Goal: Find specific page/section: Find specific page/section

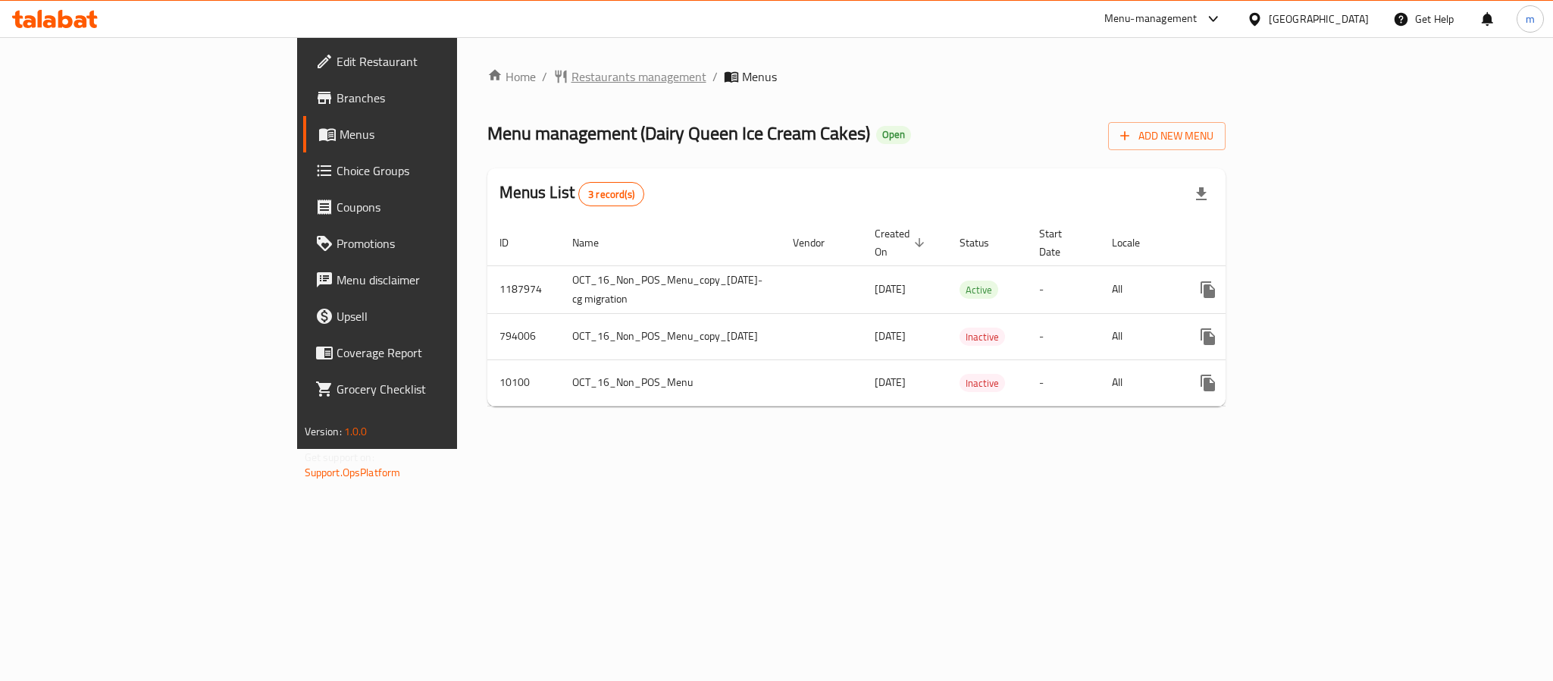
click at [571, 71] on span "Restaurants management" at bounding box center [638, 76] width 135 height 18
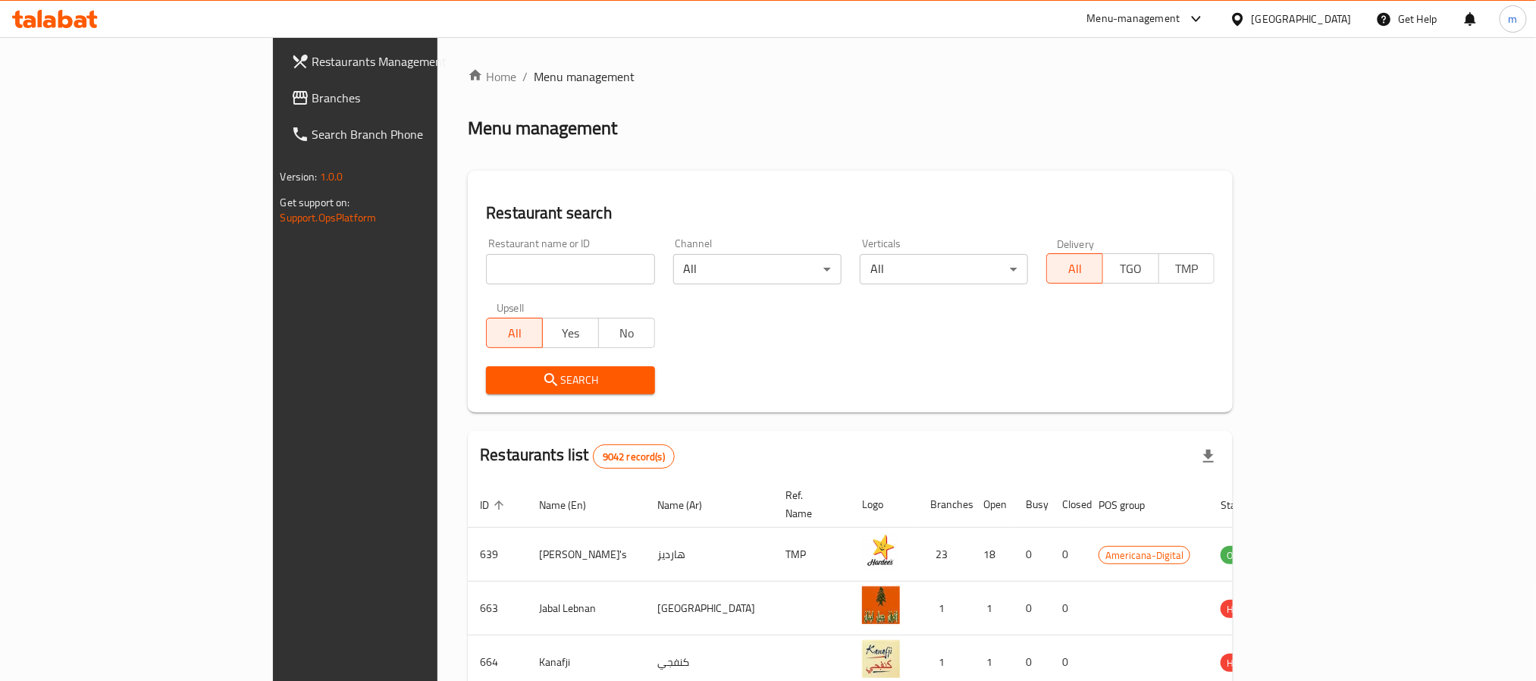
click at [486, 280] on input "search" at bounding box center [570, 269] width 168 height 30
paste input "6042"
type input "6042"
click button "Search" at bounding box center [570, 380] width 168 height 28
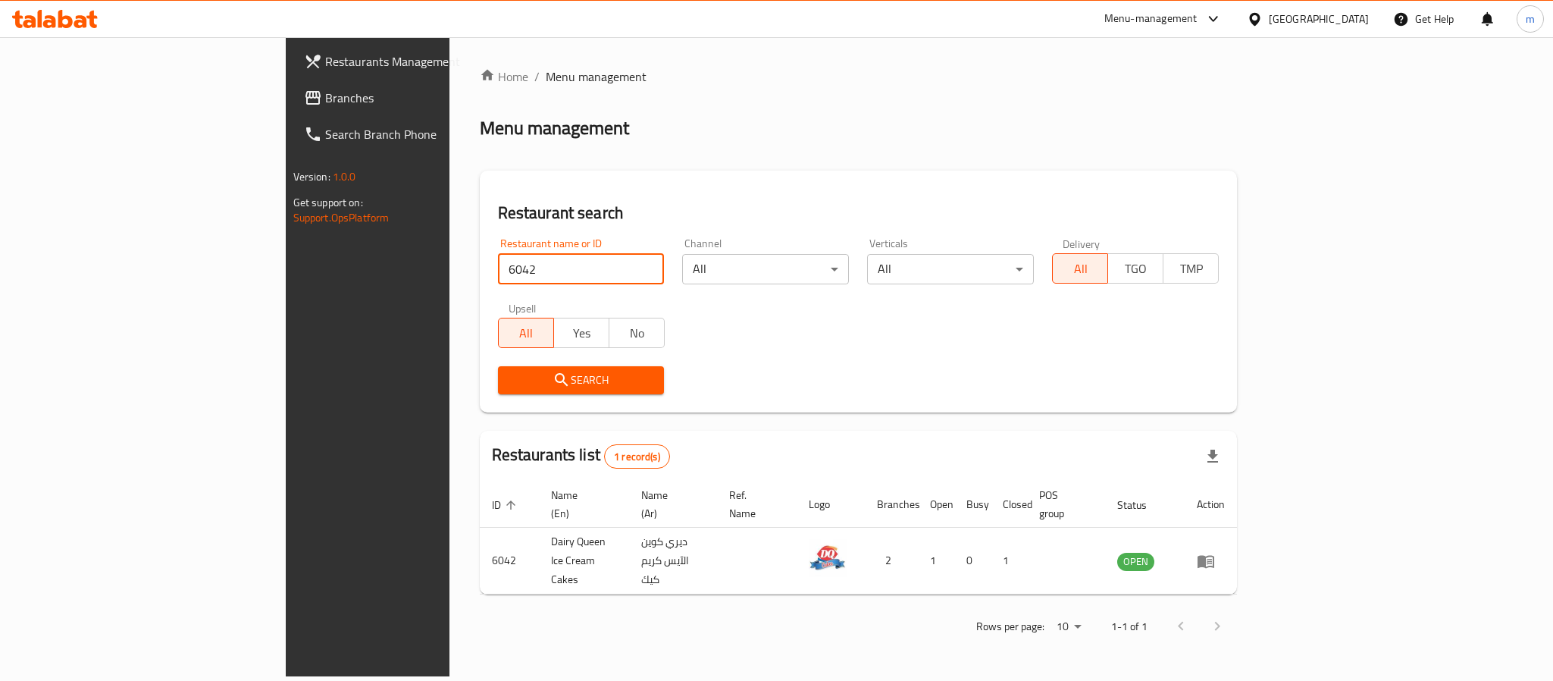
click at [1351, 23] on div "Qatar" at bounding box center [1319, 19] width 100 height 17
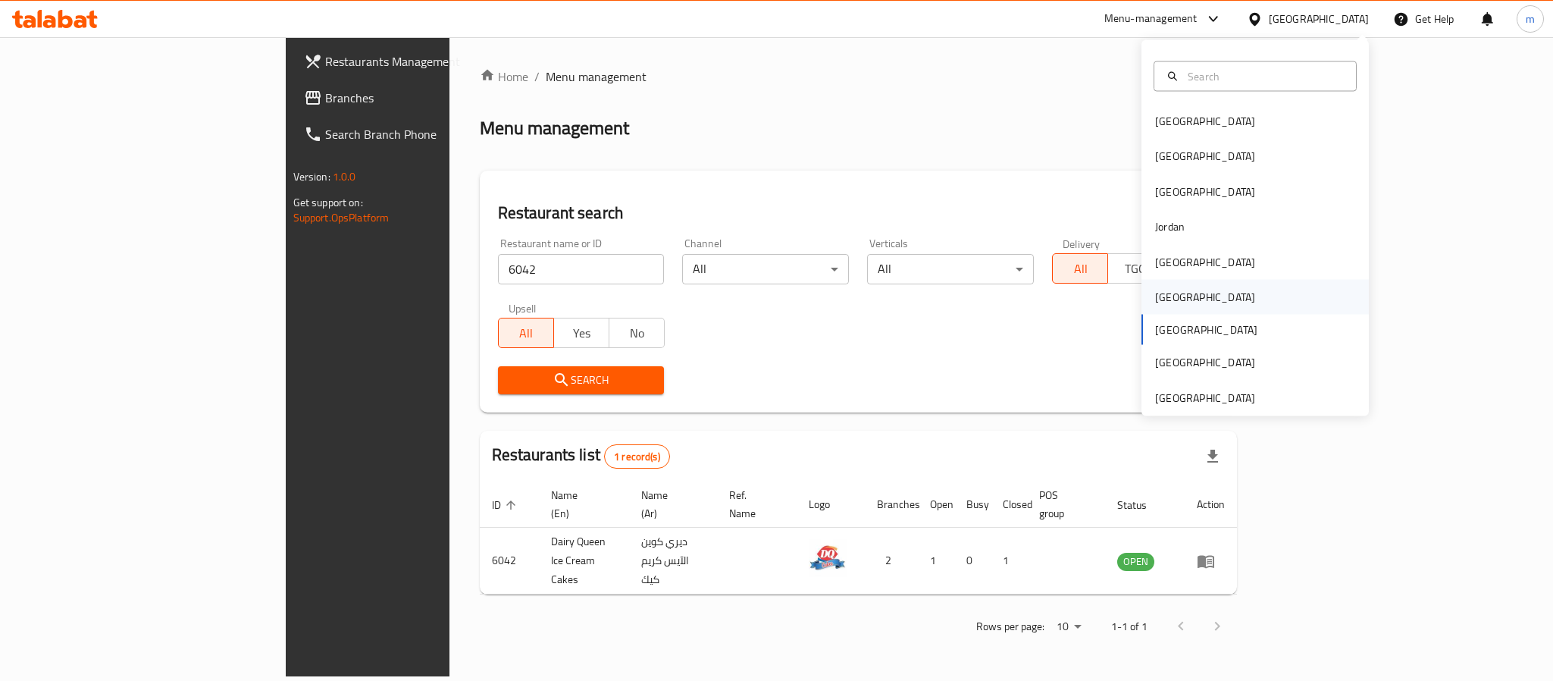
click at [1156, 296] on div "[GEOGRAPHIC_DATA]" at bounding box center [1205, 297] width 100 height 17
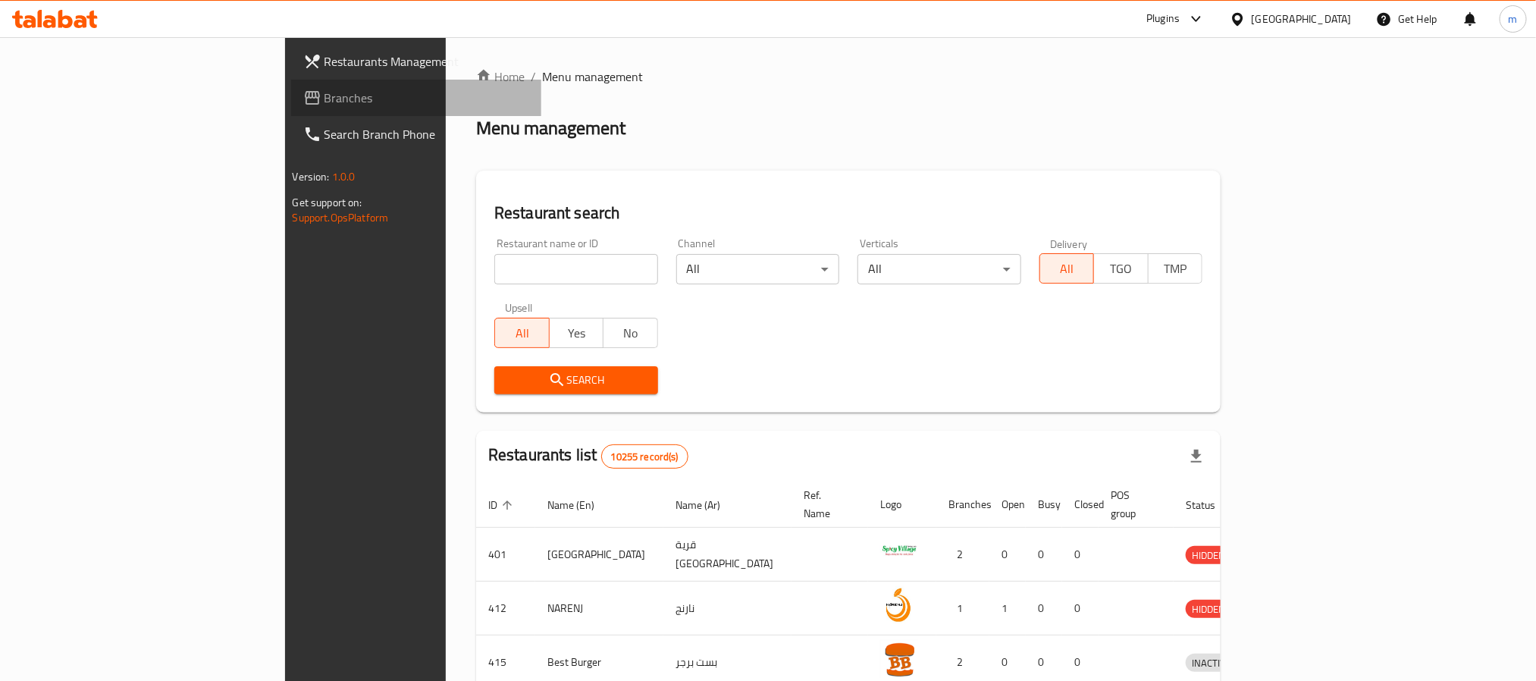
click at [324, 100] on span "Branches" at bounding box center [426, 98] width 205 height 18
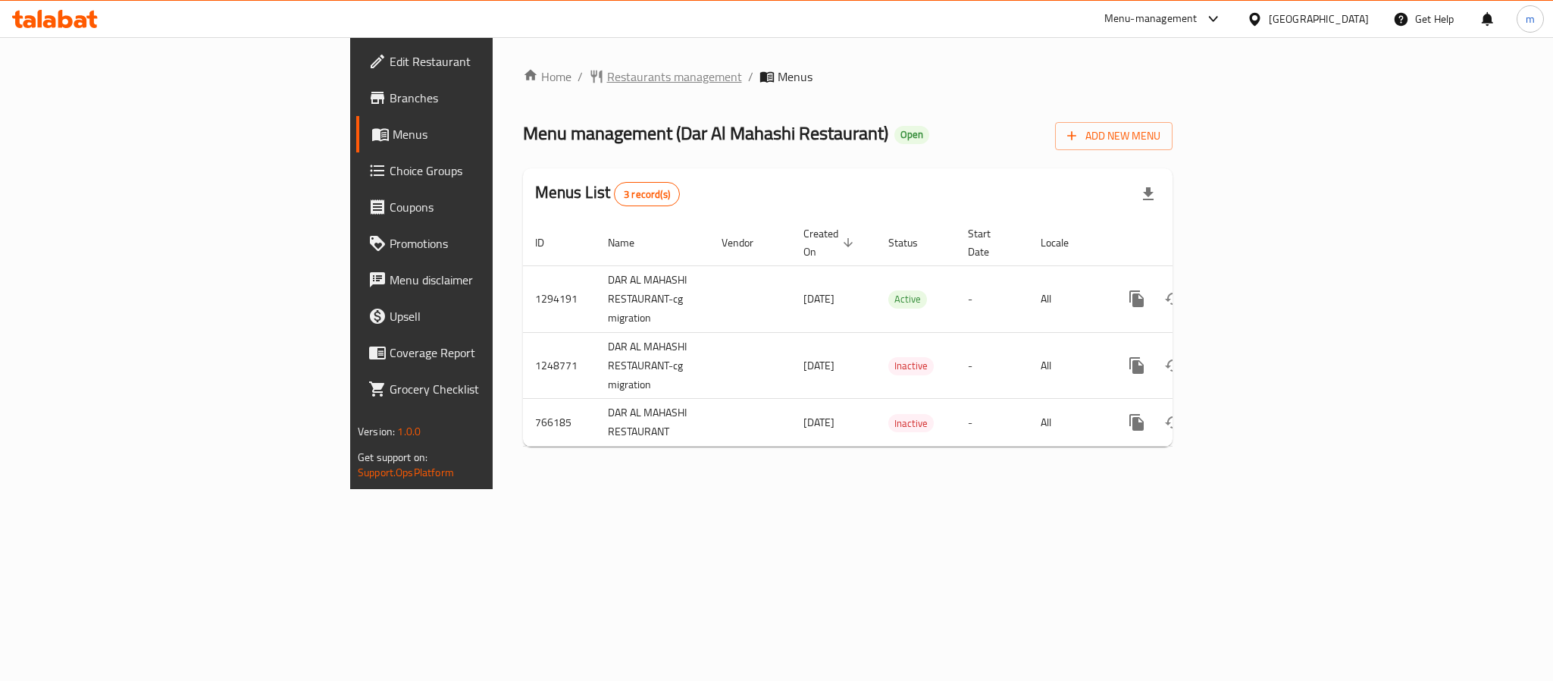
click at [607, 75] on span "Restaurants management" at bounding box center [674, 76] width 135 height 18
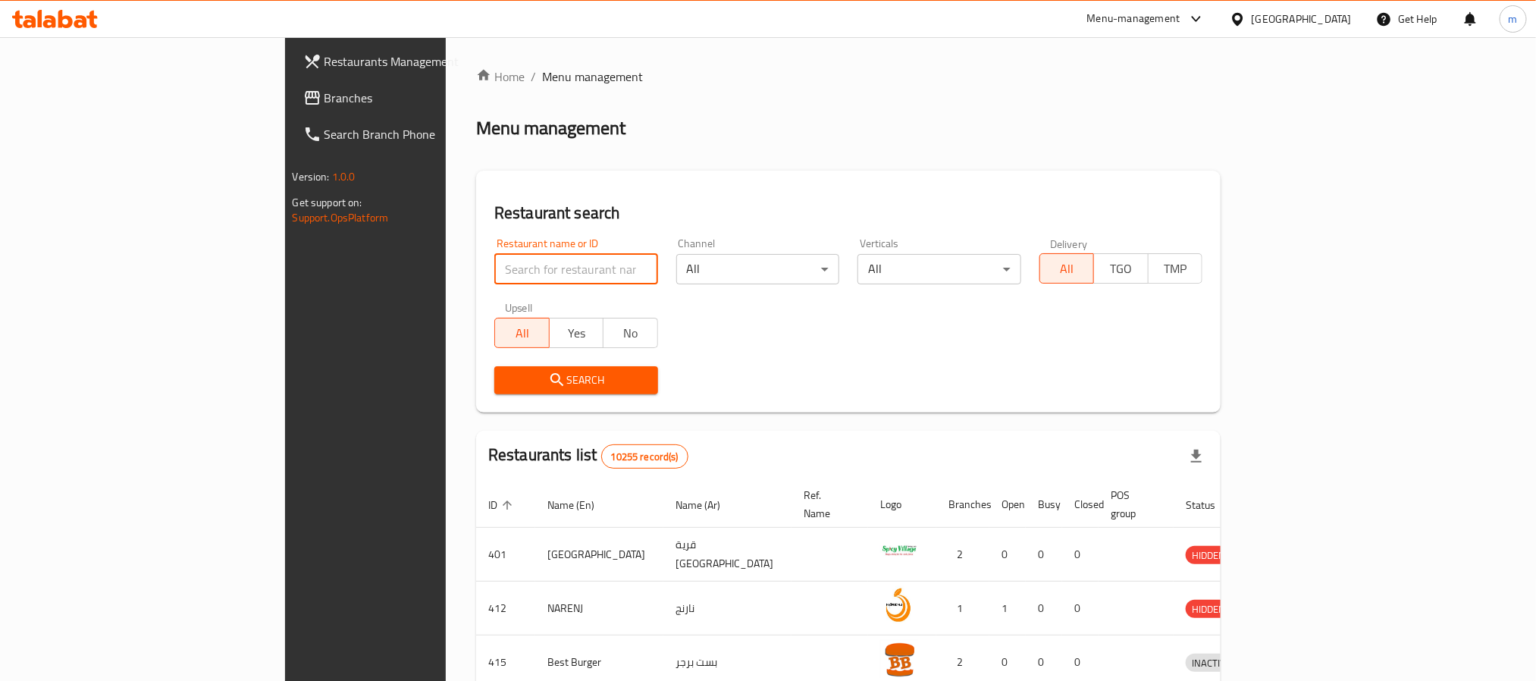
click at [494, 257] on input "search" at bounding box center [576, 269] width 164 height 30
paste input "650654"
type input "650654"
click button "Search" at bounding box center [576, 380] width 164 height 28
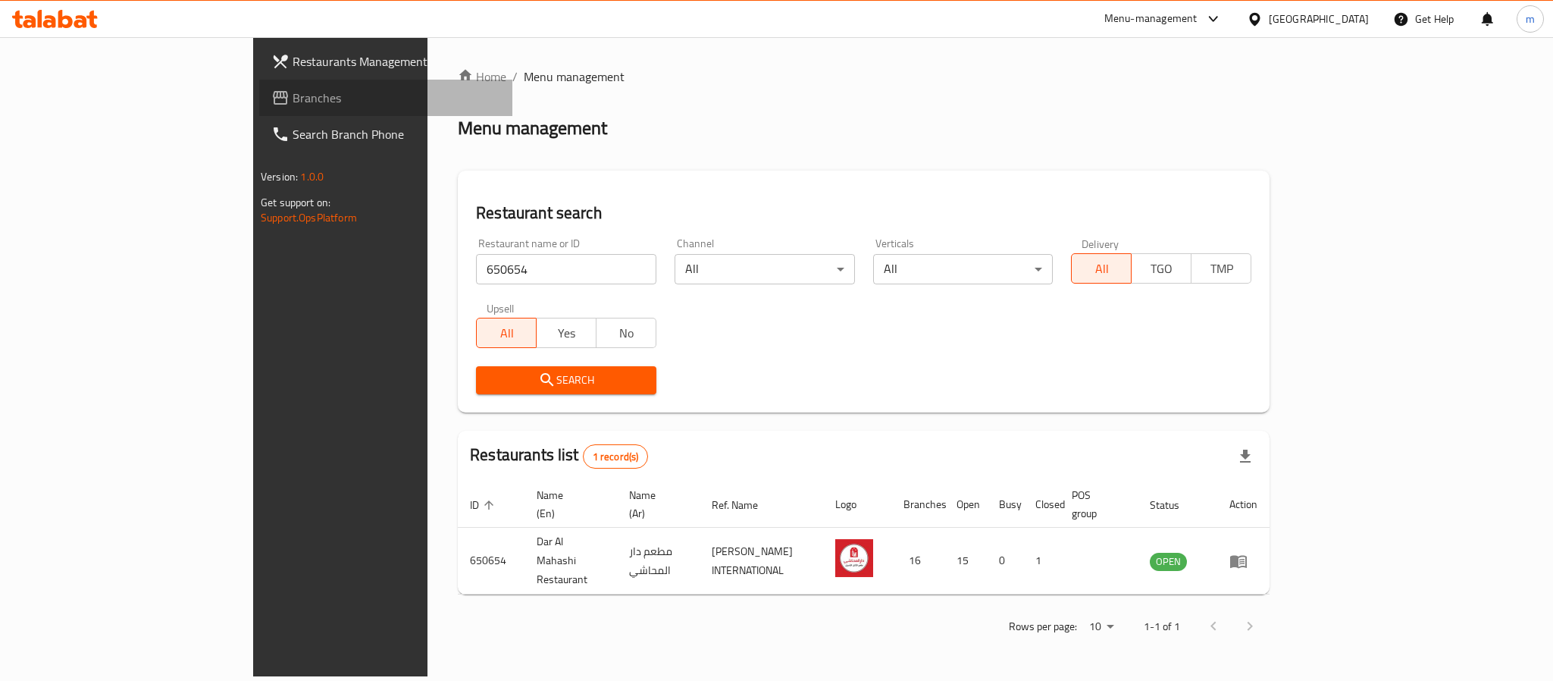
click at [293, 96] on span "Branches" at bounding box center [397, 98] width 208 height 18
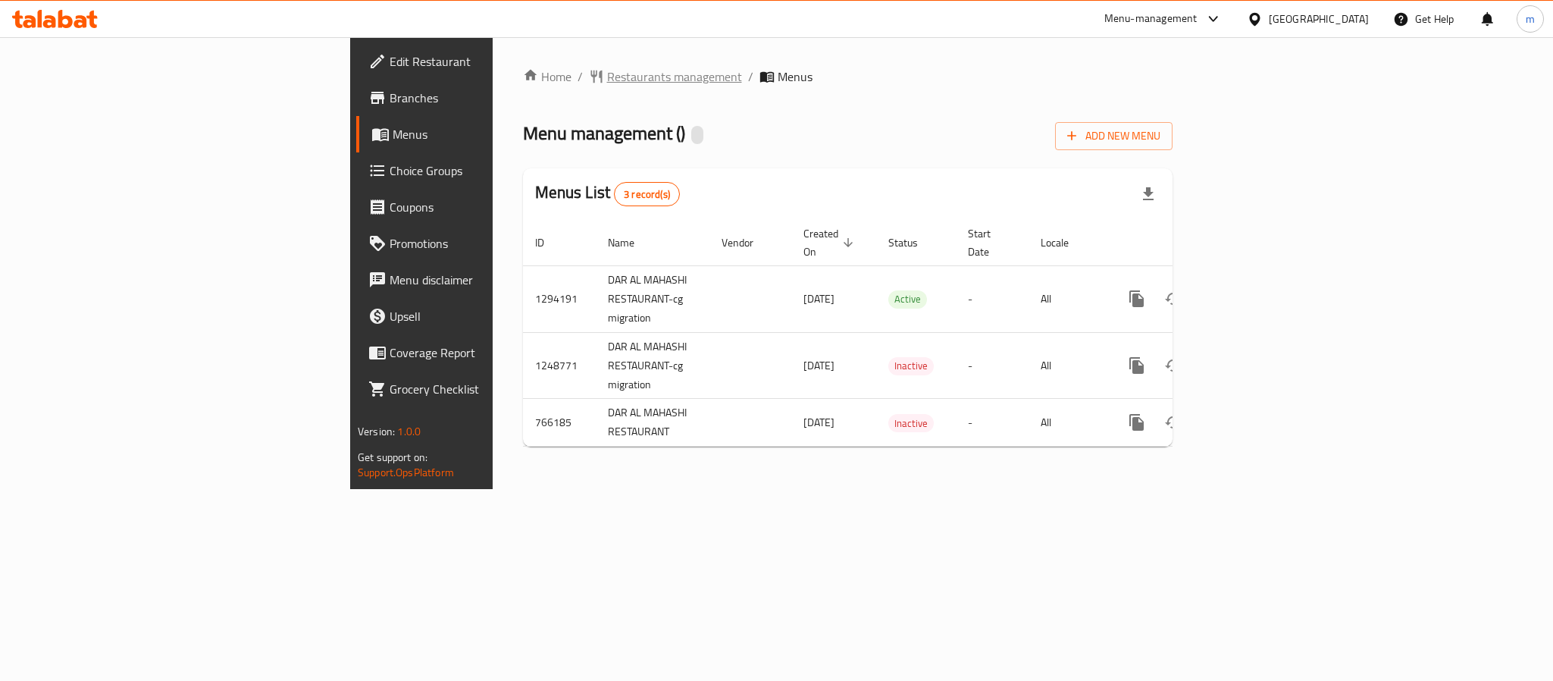
click at [607, 86] on span "Restaurants management" at bounding box center [674, 76] width 135 height 18
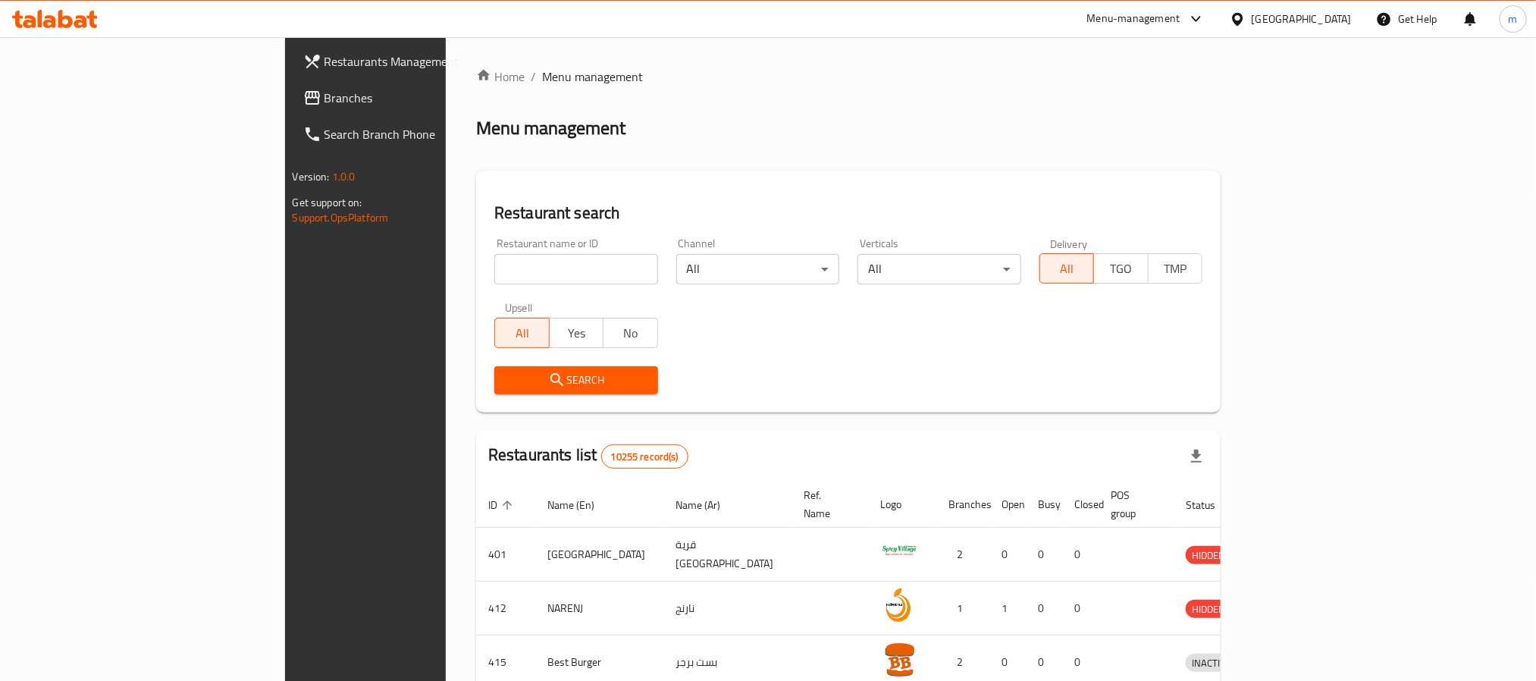
click at [494, 258] on input "search" at bounding box center [576, 269] width 164 height 30
paste input "650654"
type input "650654"
